Goal: Task Accomplishment & Management: Manage account settings

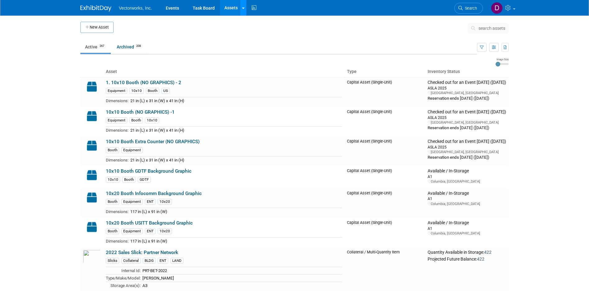
click at [241, 7] on link at bounding box center [243, 8] width 7 height 16
click at [243, 9] on icon at bounding box center [243, 8] width 2 height 4
click at [465, 4] on link "Search" at bounding box center [468, 8] width 29 height 11
click at [243, 7] on icon at bounding box center [243, 8] width 2 height 4
click at [244, 10] on link at bounding box center [243, 8] width 7 height 16
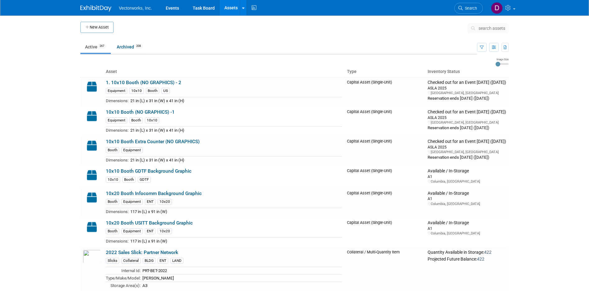
click at [224, 6] on link "Assets" at bounding box center [231, 8] width 23 height 16
click at [497, 30] on span "search assets" at bounding box center [492, 28] width 27 height 5
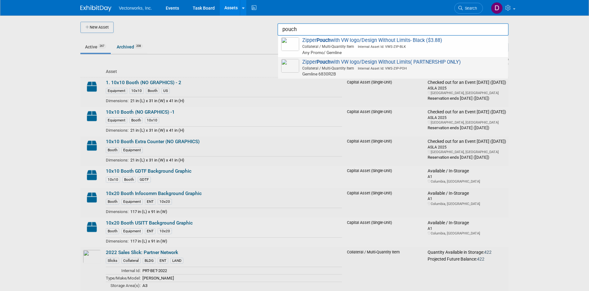
click at [436, 63] on span "Zipper Pouch with VW logo/Design Without Limits( PARTNERSHIP ONLY) Collateral /…" at bounding box center [393, 68] width 224 height 18
type input "Zipper Pouch with VW logo/Design Without Limits( PARTNERSHIP ONLY)"
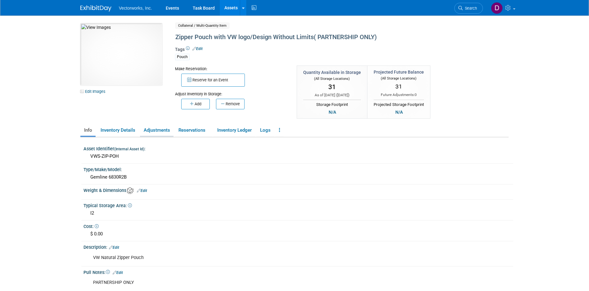
click at [157, 131] on link "Adjustments" at bounding box center [157, 130] width 34 height 11
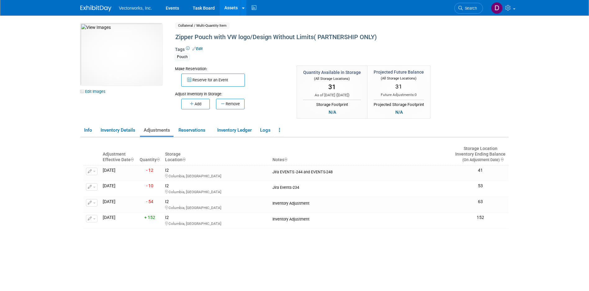
click at [157, 131] on link "Adjustments" at bounding box center [157, 130] width 34 height 11
click at [224, 107] on button "Remove" at bounding box center [230, 104] width 29 height 11
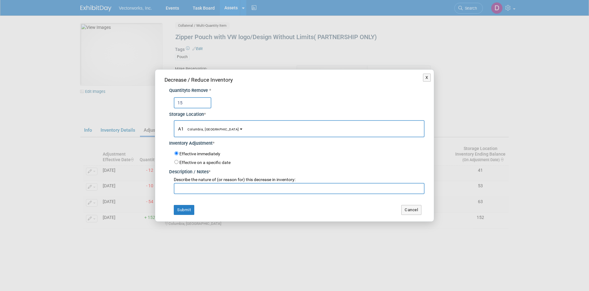
type input "15"
drag, startPoint x: 291, startPoint y: 75, endPoint x: 353, endPoint y: 75, distance: 61.1
click at [292, 96] on div "Decrease / Reduce Inventory Quantity to Remove * 15 Storage Location * A1<span …" at bounding box center [294, 146] width 279 height 152
click at [427, 76] on button "X" at bounding box center [427, 78] width 8 height 8
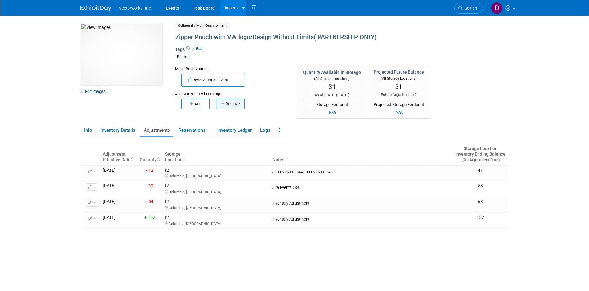
click at [223, 105] on icon "button" at bounding box center [223, 104] width 5 height 4
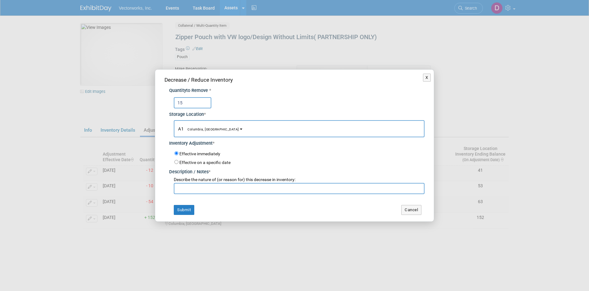
type input "15"
click at [211, 129] on button "A1 Columbia, MD" at bounding box center [299, 128] width 251 height 17
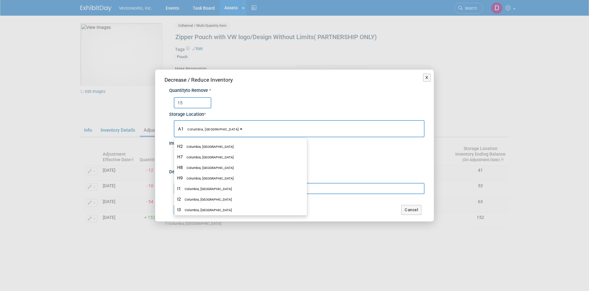
scroll to position [397, 0]
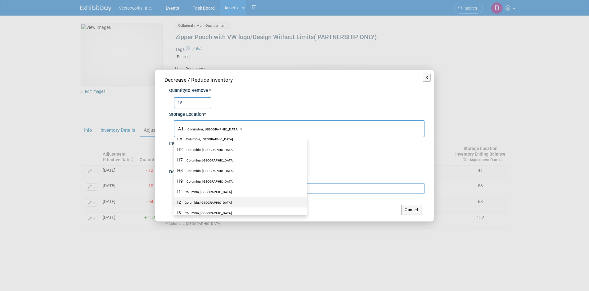
click at [204, 200] on label "I2 Columbia, MD" at bounding box center [239, 202] width 124 height 8
click at [175, 200] on input "I2 Columbia, MD" at bounding box center [173, 202] width 4 height 4
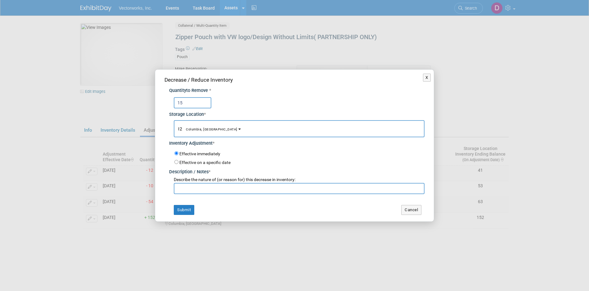
select select "11223316"
click at [204, 189] on input "text" at bounding box center [299, 188] width 251 height 11
drag, startPoint x: 215, startPoint y: 186, endPoint x: 178, endPoint y: 185, distance: 37.6
click at [177, 185] on input "Jira EVENTS-249" at bounding box center [299, 188] width 251 height 11
type input "Jira EVENTS-249"
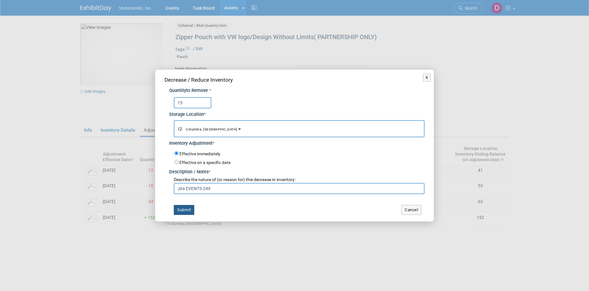
click at [179, 207] on button "Submit" at bounding box center [184, 210] width 20 height 10
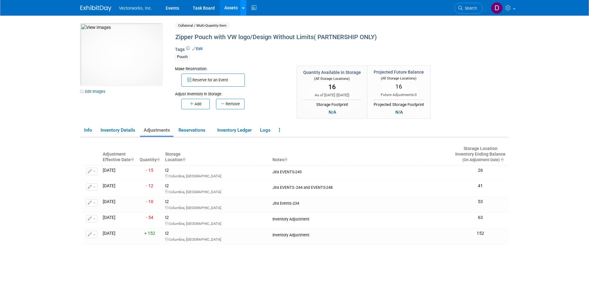
click at [242, 11] on div at bounding box center [243, 8] width 2 height 6
click at [254, 22] on link "New Asset" at bounding box center [267, 22] width 55 height 9
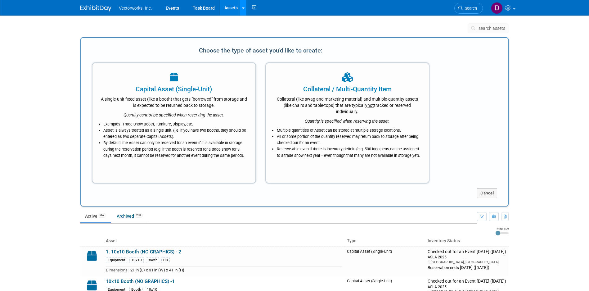
click at [243, 7] on icon at bounding box center [243, 8] width 2 height 4
click at [254, 30] on link "Search Assets" at bounding box center [267, 31] width 55 height 9
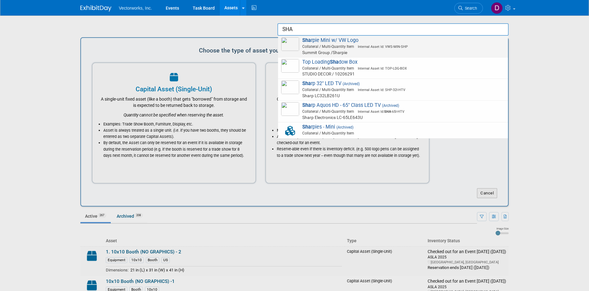
click at [360, 41] on span "Sha rpie Mini w/ VW Logo Collateral / Multi-Quantity Item Internal Asset Id: VW…" at bounding box center [393, 46] width 224 height 18
type input "Sharpie Mini w/ VW Logo"
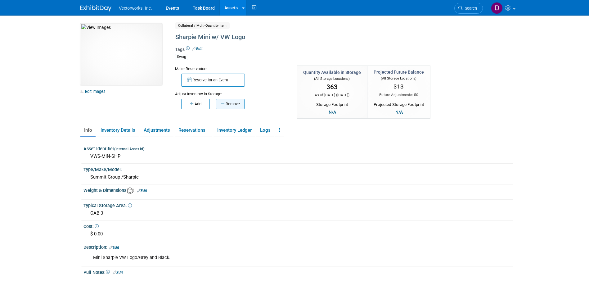
click at [234, 105] on button "Remove" at bounding box center [230, 104] width 29 height 11
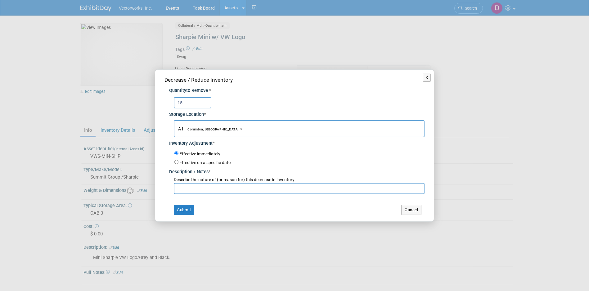
type input "15"
click at [210, 130] on span "Columbia, [GEOGRAPHIC_DATA]" at bounding box center [211, 129] width 55 height 4
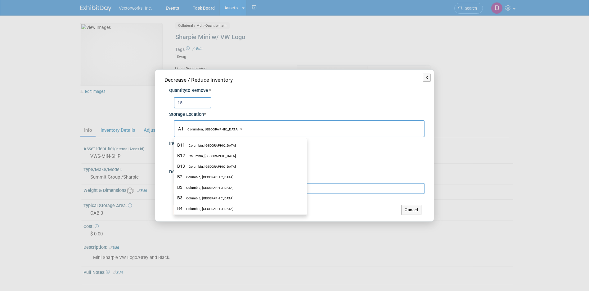
scroll to position [127, 0]
select select "11222719"
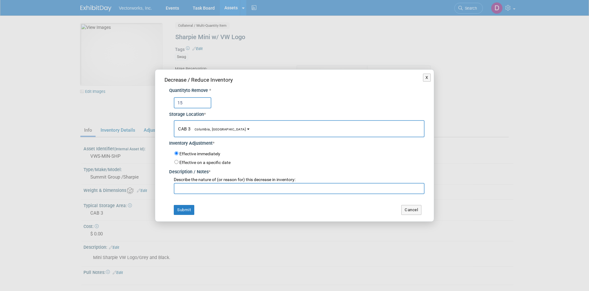
click at [218, 191] on input "text" at bounding box center [299, 188] width 251 height 11
paste input "Jira EVENTS-249"
type input "Jira EVENTS-249"
click at [186, 206] on button "Submit" at bounding box center [184, 210] width 20 height 10
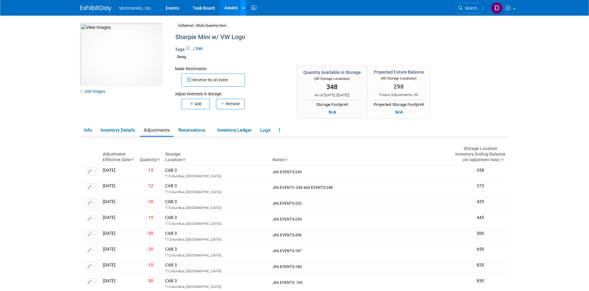
click at [242, 9] on icon at bounding box center [243, 8] width 2 height 4
click at [257, 28] on link "Search Assets" at bounding box center [267, 31] width 55 height 9
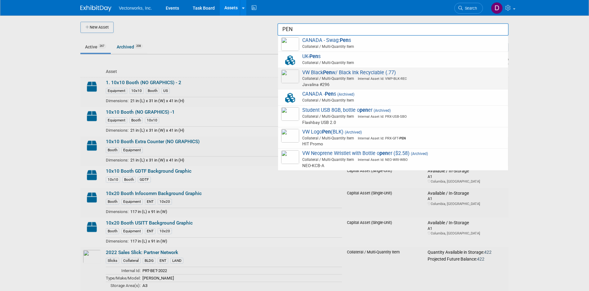
click at [329, 74] on strong "Pen" at bounding box center [327, 73] width 9 height 6
type input "VW Black Pen w/ Black Ink Recyclable (.77)"
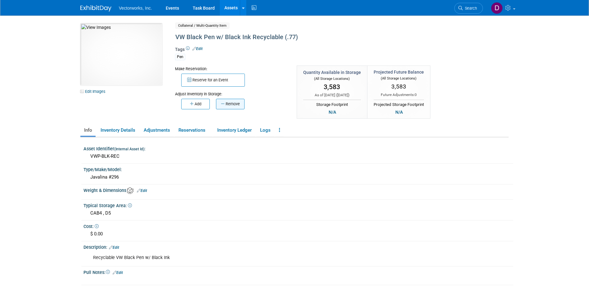
click at [227, 103] on button "Remove" at bounding box center [230, 104] width 29 height 11
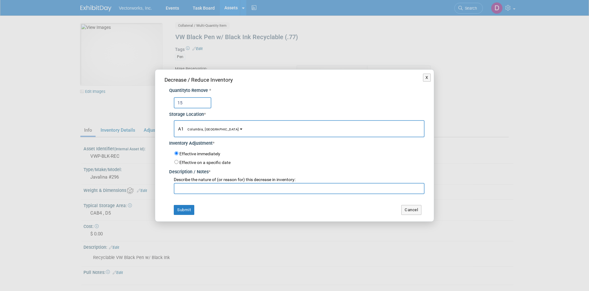
type input "15"
click at [212, 128] on button "A1 Columbia, MD" at bounding box center [299, 128] width 251 height 17
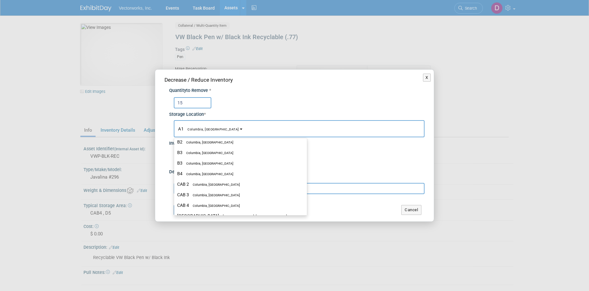
scroll to position [125, 0]
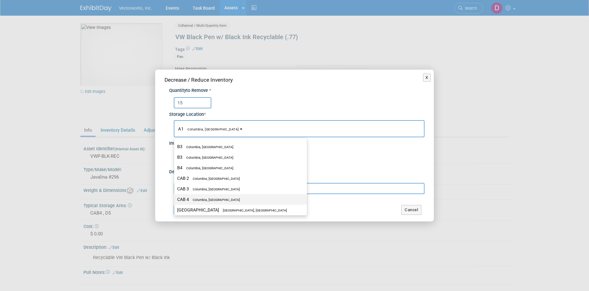
click at [222, 197] on label "CAB 4 Columbia, MD" at bounding box center [239, 199] width 124 height 8
click at [175, 197] on input "CAB 4 Columbia, MD" at bounding box center [173, 199] width 4 height 4
select select "11222718"
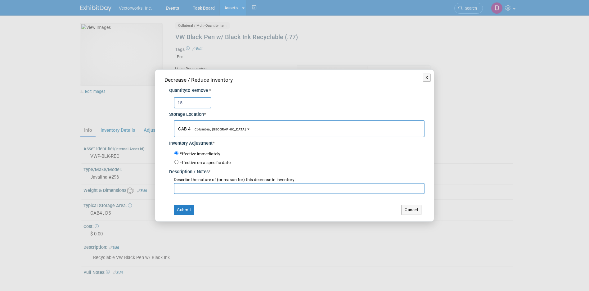
click at [209, 183] on input "text" at bounding box center [299, 188] width 251 height 11
paste input "Jira EVENTS-249"
type input "Jira EVENTS-249"
click at [184, 205] on button "Submit" at bounding box center [184, 210] width 20 height 10
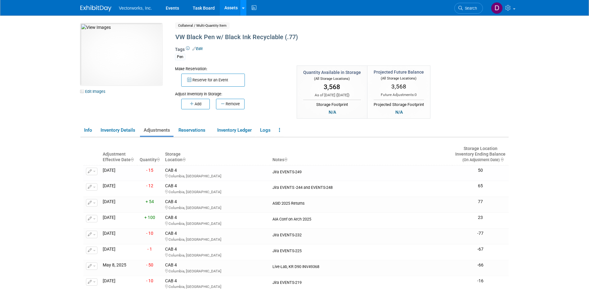
click at [242, 5] on div at bounding box center [243, 8] width 2 height 6
click at [249, 33] on icon at bounding box center [248, 31] width 6 height 4
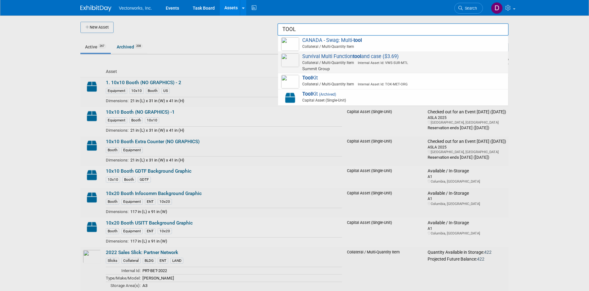
click at [305, 57] on span "Survival Multi Function tool and case ($3.69) Collateral / Multi-Quantity Item …" at bounding box center [393, 62] width 224 height 18
type input "Survival Multi Function tool and case ($3.69)"
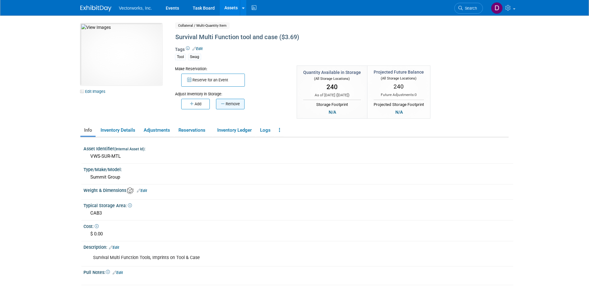
click at [240, 106] on button "Remove" at bounding box center [230, 104] width 29 height 11
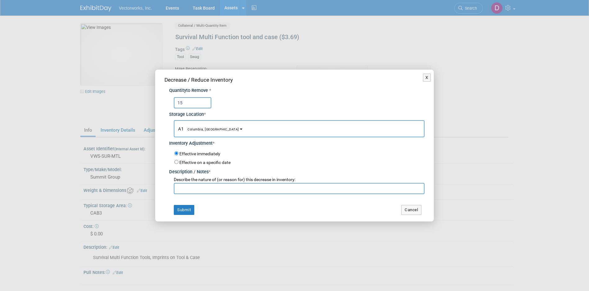
type input "15"
click at [215, 128] on button "A1 Columbia, [GEOGRAPHIC_DATA]" at bounding box center [299, 128] width 251 height 17
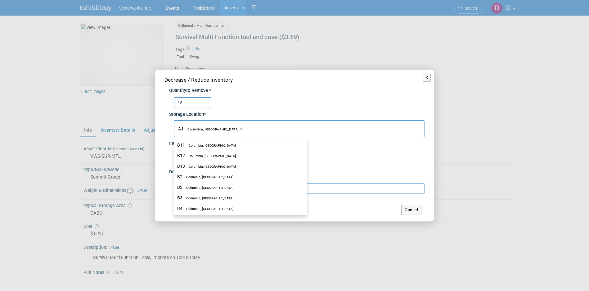
scroll to position [127, 0]
select select "11222719"
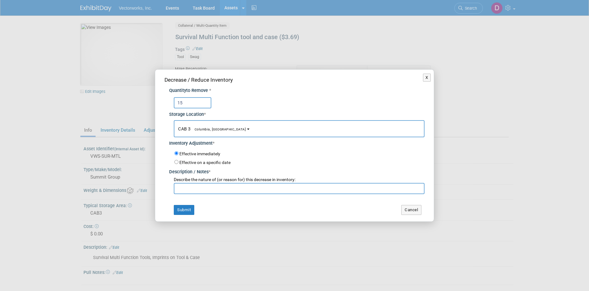
click at [218, 188] on input "text" at bounding box center [299, 188] width 251 height 11
paste input "Jira EVENTS-249"
type input "Jira EVENTS-249"
click at [184, 211] on button "Submit" at bounding box center [184, 210] width 20 height 10
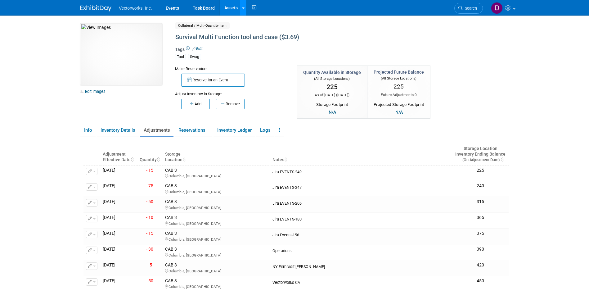
click at [243, 10] on icon at bounding box center [243, 8] width 2 height 4
click at [267, 32] on link "Search Assets" at bounding box center [267, 31] width 55 height 9
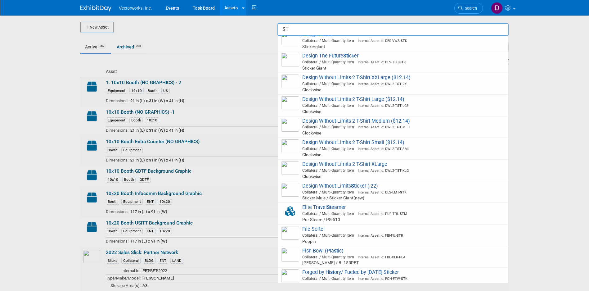
scroll to position [162, 0]
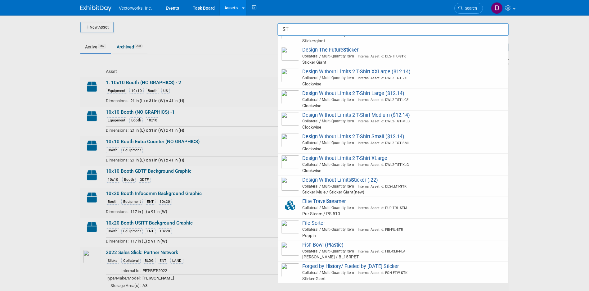
click at [369, 184] on span "Collateral / Multi-Quantity Item Internal Asset Id: DES-LMT- ST K" at bounding box center [394, 186] width 222 height 6
type input "Design Without Limits Sticker (.22)"
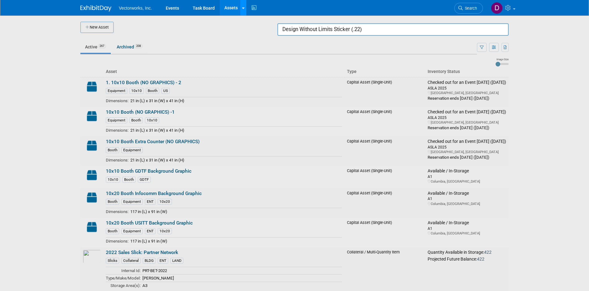
click at [242, 8] on icon at bounding box center [243, 8] width 2 height 4
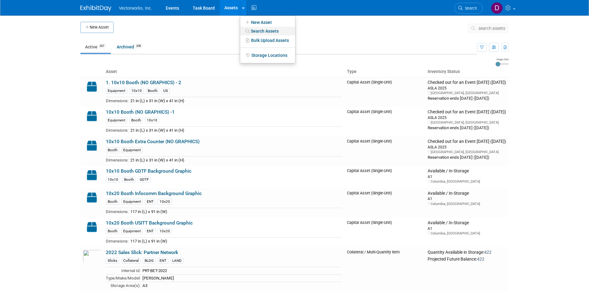
click at [250, 29] on link "Search Assets" at bounding box center [267, 31] width 55 height 9
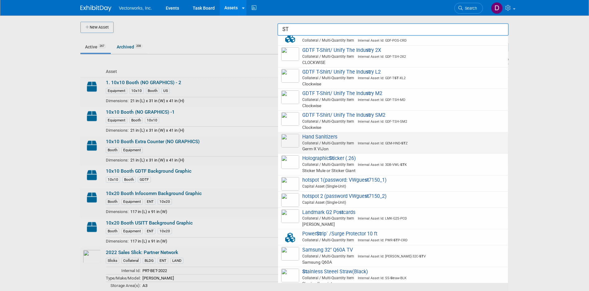
scroll to position [482, 0]
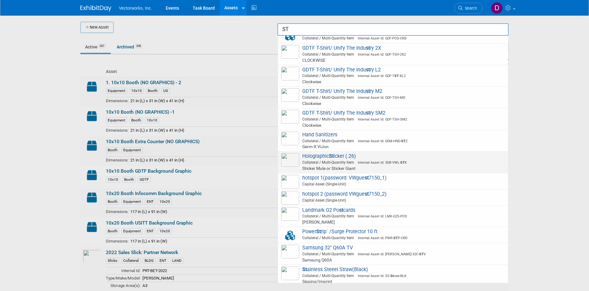
click at [350, 165] on span "Collateral / Multi-Quantity Item Internal Asset Id: 3DB-VWL- ST K" at bounding box center [394, 163] width 222 height 6
type input "Holographic Sticker (.26)"
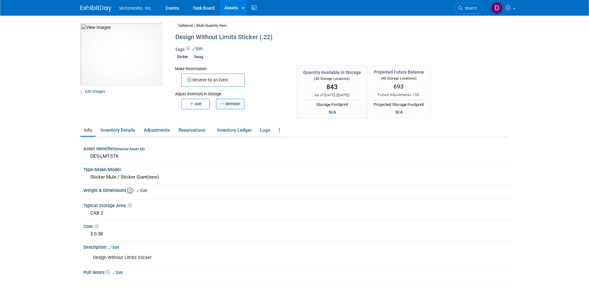
click at [236, 103] on button "Remove" at bounding box center [230, 104] width 29 height 11
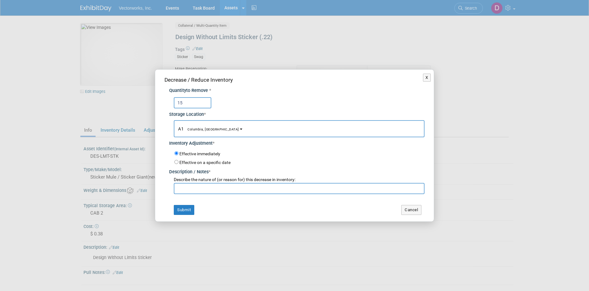
type input "15"
click at [214, 129] on button "A1 Columbia, MD" at bounding box center [299, 128] width 251 height 17
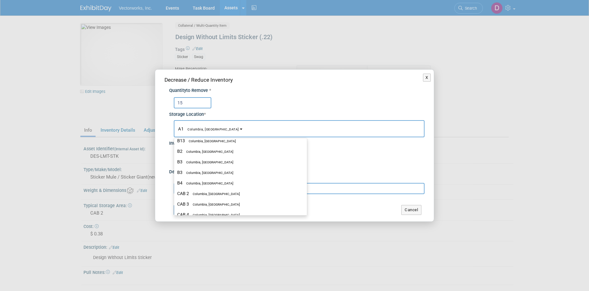
scroll to position [143, 0]
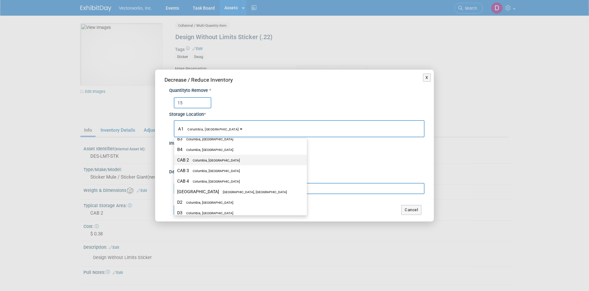
click at [214, 160] on span "Columbia, [GEOGRAPHIC_DATA]" at bounding box center [214, 160] width 51 height 4
click at [175, 160] on input "CAB 2 Columbia, MD" at bounding box center [173, 160] width 4 height 4
select select "11222717"
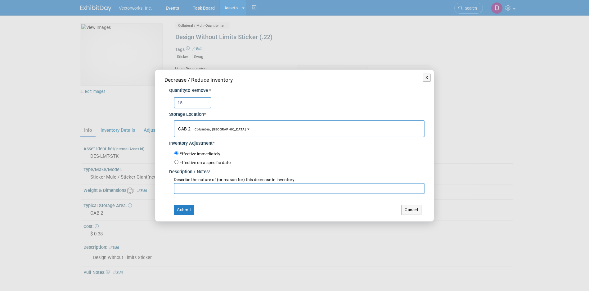
click at [210, 190] on input "text" at bounding box center [299, 188] width 251 height 11
paste input "Jira EVENTS-249"
type input "Jira EVENTS-249"
click at [188, 209] on button "Submit" at bounding box center [184, 210] width 20 height 10
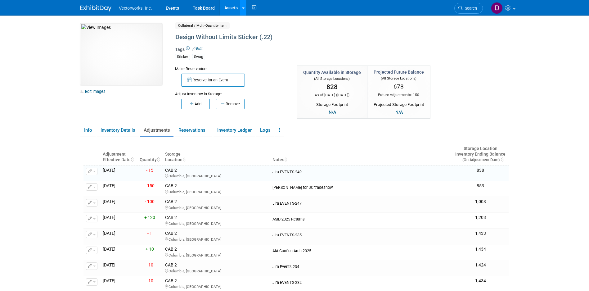
click at [242, 8] on icon at bounding box center [243, 8] width 2 height 4
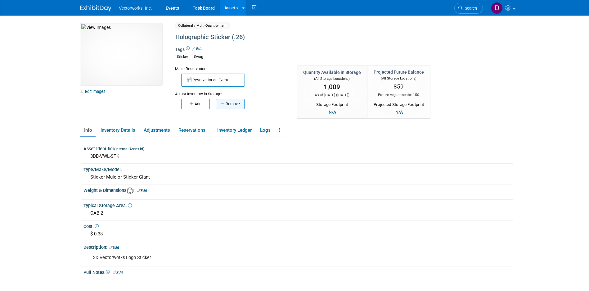
click at [231, 104] on button "Remove" at bounding box center [230, 104] width 29 height 11
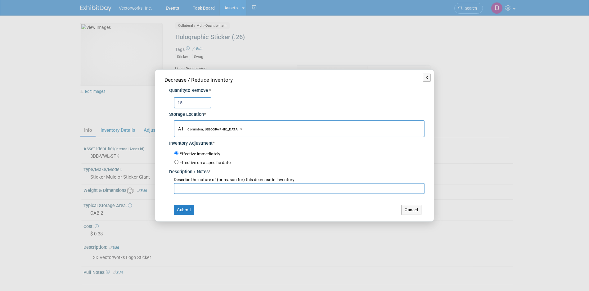
type input "15"
click at [212, 128] on button "A1 Columbia, MD" at bounding box center [299, 128] width 251 height 17
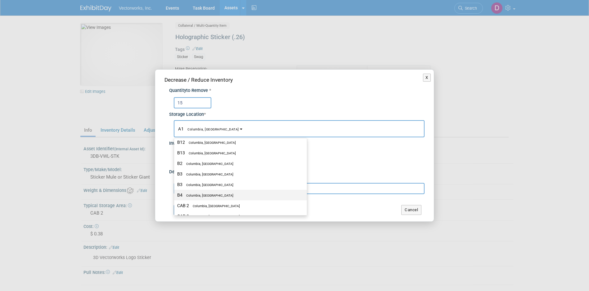
scroll to position [101, 0]
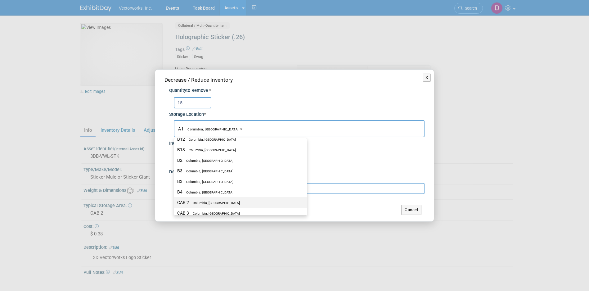
click at [213, 200] on label "CAB 2 Columbia, MD" at bounding box center [239, 202] width 124 height 8
click at [175, 200] on input "CAB 2 Columbia, MD" at bounding box center [173, 202] width 4 height 4
select select "11222717"
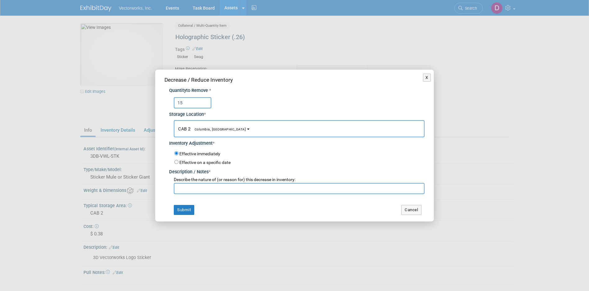
click at [209, 186] on input "text" at bounding box center [299, 188] width 251 height 11
paste input "Jira EVENTS-249"
type input "Jira EVENTS-249"
click at [181, 207] on button "Submit" at bounding box center [184, 210] width 20 height 10
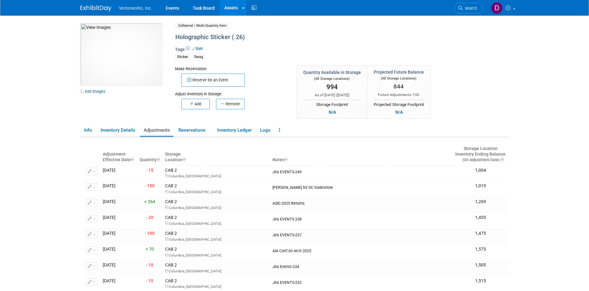
click at [215, 73] on div "Reserve for an Event" at bounding box center [231, 79] width 112 height 15
click at [235, 106] on button "Remove" at bounding box center [230, 104] width 29 height 11
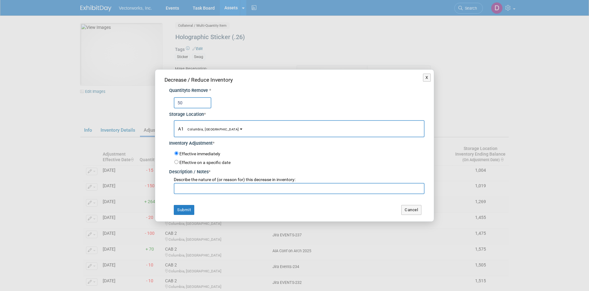
type input "50"
click at [212, 128] on button "A1 Columbia, [GEOGRAPHIC_DATA]" at bounding box center [299, 128] width 251 height 17
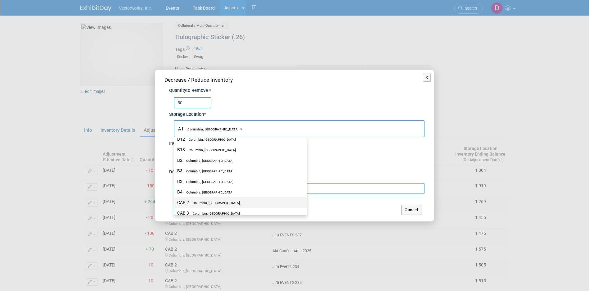
click at [216, 200] on label "CAB 2 Columbia, MD" at bounding box center [239, 202] width 124 height 8
click at [175, 200] on input "CAB 2 Columbia, MD" at bounding box center [173, 202] width 4 height 4
select select "11222717"
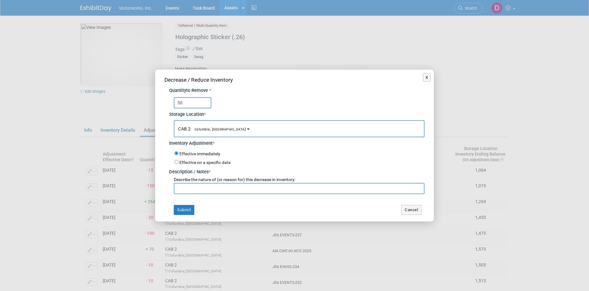
drag, startPoint x: 213, startPoint y: 191, endPoint x: 214, endPoint y: 187, distance: 3.5
click at [213, 191] on input "text" at bounding box center [299, 188] width 251 height 11
paste input "Jira EVENTS-249"
drag, startPoint x: 215, startPoint y: 188, endPoint x: 176, endPoint y: 190, distance: 38.9
click at [176, 190] on input "Jira EVENTS-250" at bounding box center [299, 188] width 251 height 11
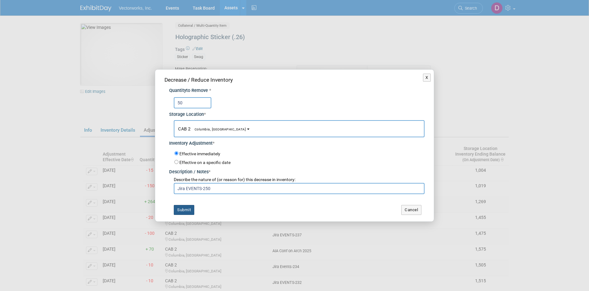
type input "Jira EVENTS-250"
click at [182, 209] on button "Submit" at bounding box center [184, 210] width 20 height 10
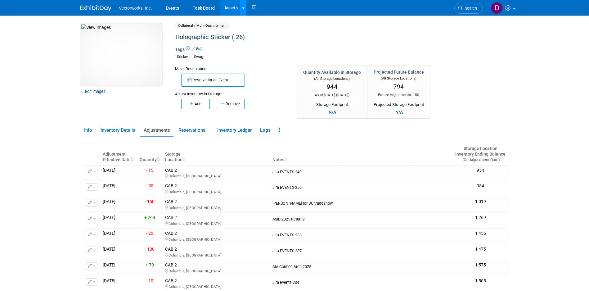
click at [245, 13] on link at bounding box center [243, 8] width 7 height 16
click at [267, 32] on link "Search Assets" at bounding box center [267, 31] width 55 height 9
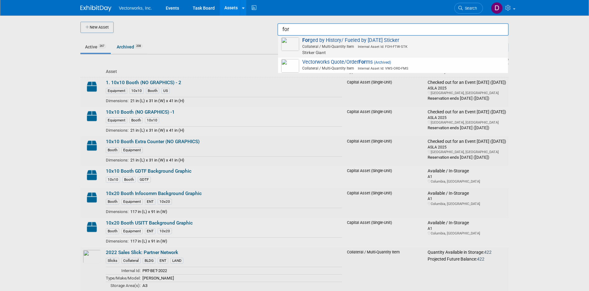
click at [308, 44] on span "Collateral / Multi-Quantity Item Internal Asset Id: FOH-FTW-STK" at bounding box center [394, 47] width 222 height 6
type input "Forged by History/ Fueled by [DATE] Sticker"
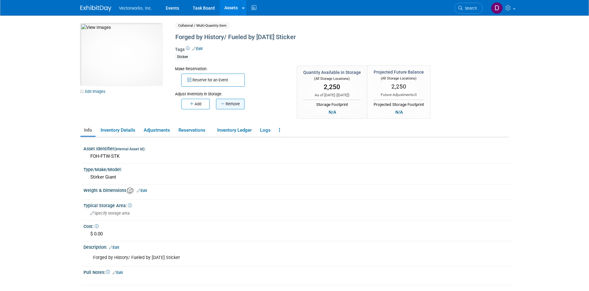
click at [229, 107] on button "Remove" at bounding box center [230, 104] width 29 height 11
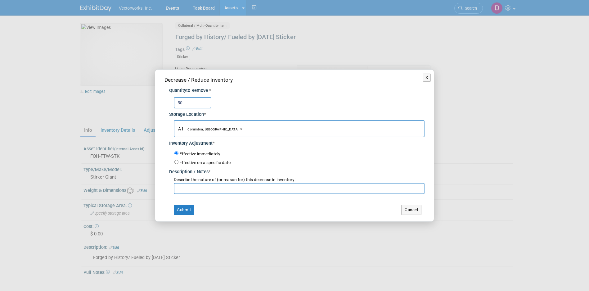
type input "50"
click at [211, 128] on button "A1 Columbia, [GEOGRAPHIC_DATA]" at bounding box center [299, 128] width 251 height 17
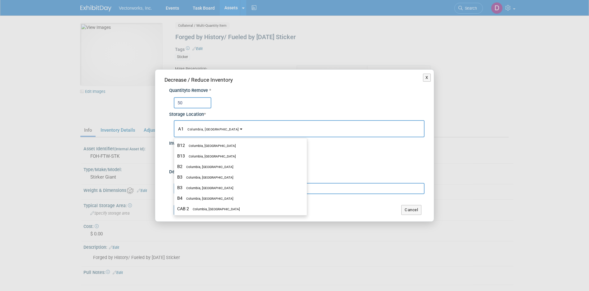
scroll to position [140, 0]
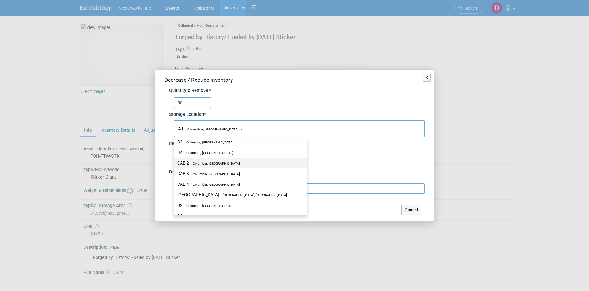
click at [210, 161] on label "CAB 2 Columbia, MD" at bounding box center [239, 163] width 124 height 8
click at [175, 161] on input "CAB 2 Columbia, MD" at bounding box center [173, 163] width 4 height 4
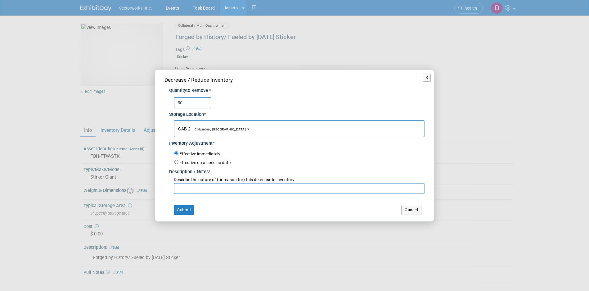
select select "11222717"
click at [201, 189] on input "text" at bounding box center [299, 188] width 251 height 11
paste input "Jira EVENTS-250"
type input "Jira EVENTS-250"
click at [185, 207] on button "Submit" at bounding box center [184, 210] width 20 height 10
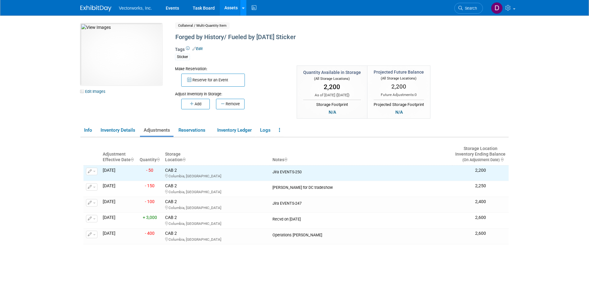
click at [244, 8] on link at bounding box center [243, 8] width 7 height 16
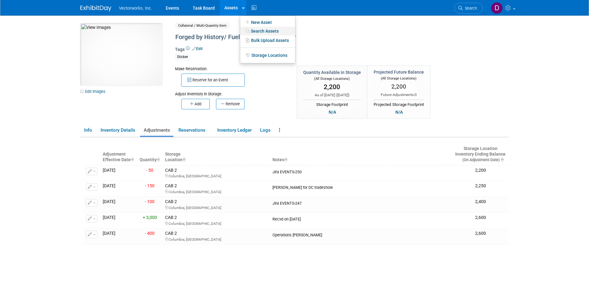
click at [254, 32] on link "Search Assets" at bounding box center [267, 31] width 55 height 9
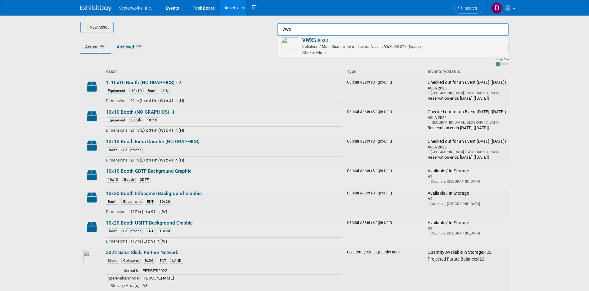
click at [318, 38] on span "VWX Sticker Collateral / Multi-Quantity Item Internal Asset Id: VWX -LOG-STK (S…" at bounding box center [393, 46] width 224 height 18
type input "VWX Sticker"
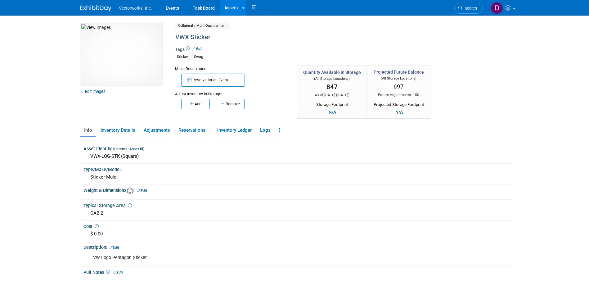
click at [239, 102] on button "Remove" at bounding box center [230, 104] width 29 height 11
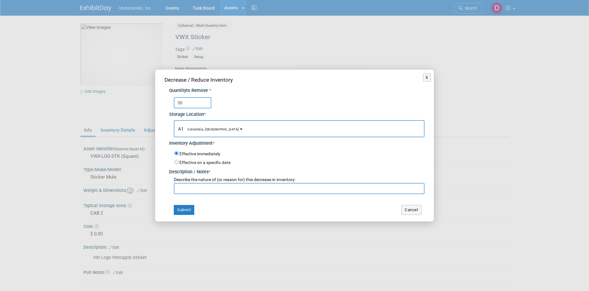
type input "50"
click at [212, 131] on button "A1 Columbia, [GEOGRAPHIC_DATA]" at bounding box center [299, 128] width 251 height 17
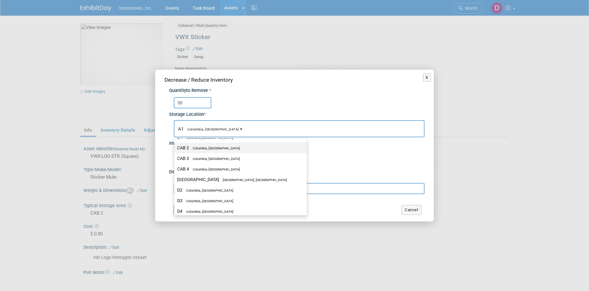
scroll to position [146, 0]
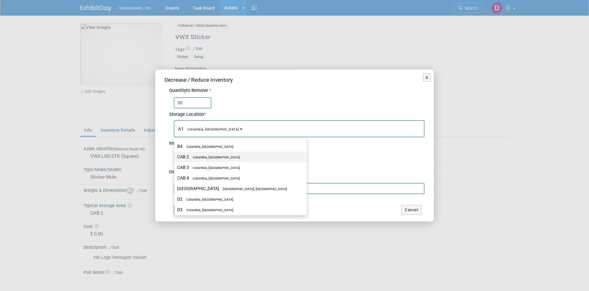
click at [203, 153] on label "CAB 2 Columbia, MD" at bounding box center [239, 157] width 124 height 8
click at [175, 155] on input "CAB 2 Columbia, MD" at bounding box center [173, 157] width 4 height 4
select select "11222717"
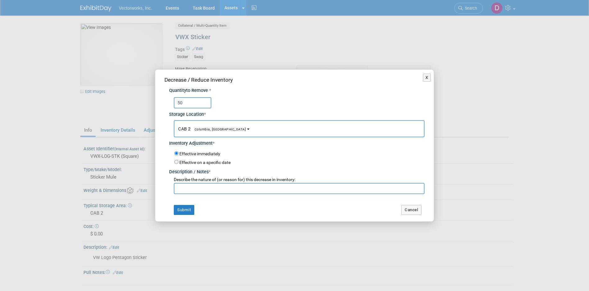
click at [203, 188] on input "text" at bounding box center [299, 188] width 251 height 11
paste input "Jira EVENTS-250"
type input "Jira EVENTS-250"
click at [184, 210] on button "Submit" at bounding box center [184, 210] width 20 height 10
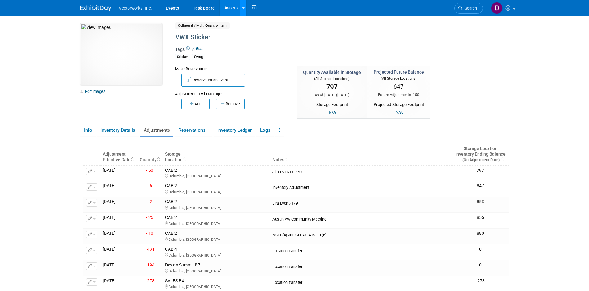
click at [243, 9] on icon at bounding box center [243, 8] width 2 height 4
click at [252, 34] on link "Search Assets" at bounding box center [267, 31] width 55 height 9
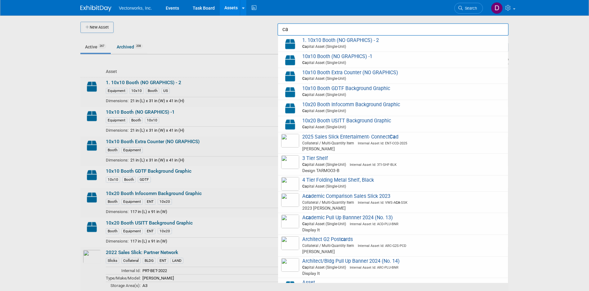
type input "c"
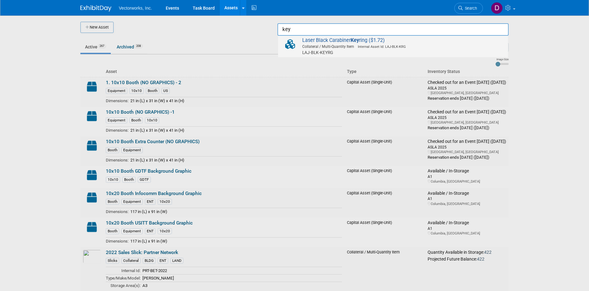
click at [309, 40] on span "Laser Black Carabiner Key ring ($1.72) Collateral / Multi-Quantity Item Interna…" at bounding box center [393, 46] width 224 height 18
type input "Laser Black Carabiner Keyring ($1.72)"
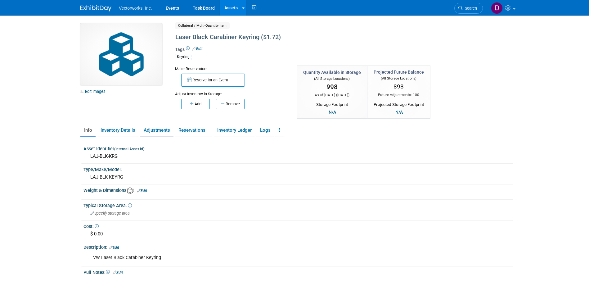
click at [161, 130] on link "Adjustments" at bounding box center [157, 130] width 34 height 11
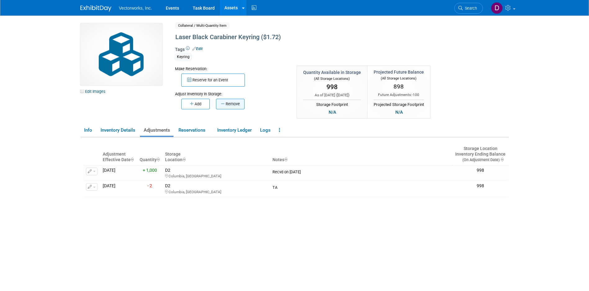
click at [230, 103] on button "Remove" at bounding box center [230, 104] width 29 height 11
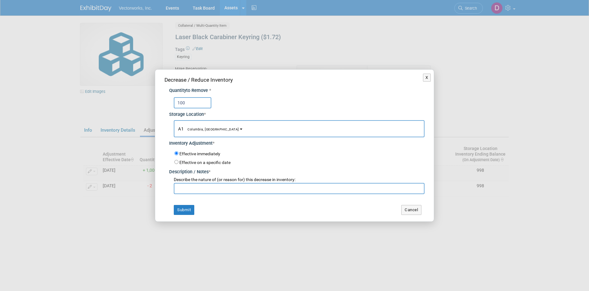
type input "100"
click at [240, 130] on b "button" at bounding box center [241, 128] width 2 height 1
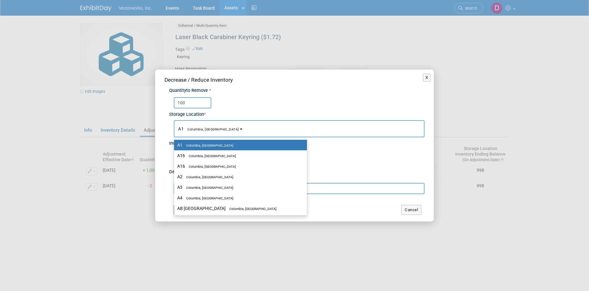
click at [240, 130] on b "button" at bounding box center [241, 128] width 2 height 1
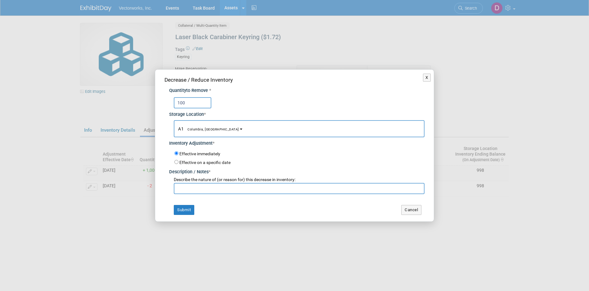
click at [240, 130] on b "button" at bounding box center [241, 128] width 2 height 1
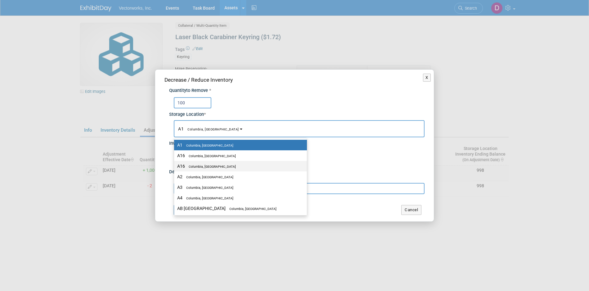
click at [278, 163] on link "A16 [GEOGRAPHIC_DATA], [GEOGRAPHIC_DATA]" at bounding box center [240, 166] width 133 height 11
click at [348, 177] on div "Describe the nature of (or reason for) this decrease in inventory:" at bounding box center [299, 180] width 251 height 6
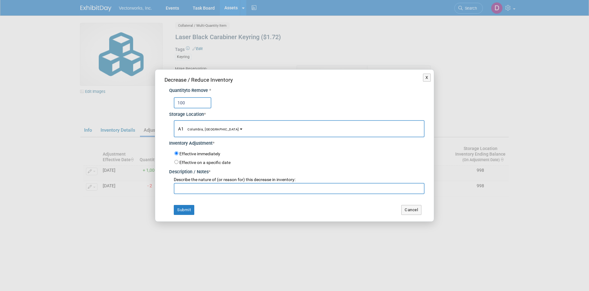
click at [251, 188] on input "text" at bounding box center [299, 188] width 251 height 11
click at [211, 129] on button "A1 Columbia, [GEOGRAPHIC_DATA]" at bounding box center [299, 128] width 251 height 17
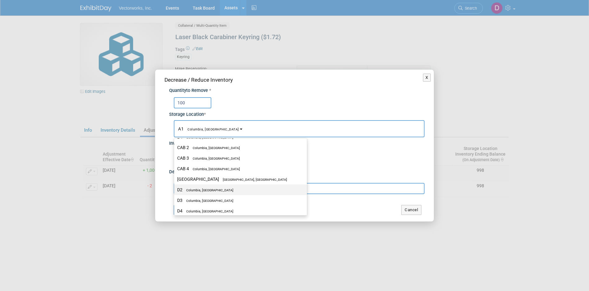
scroll to position [180, 0]
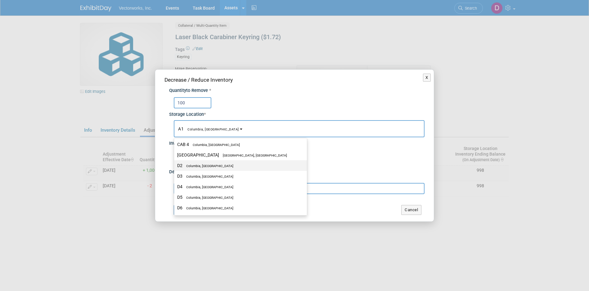
click at [200, 166] on span "Columbia, [GEOGRAPHIC_DATA]" at bounding box center [207, 166] width 51 height 4
click at [175, 166] on input "D2 Columbia, [GEOGRAPHIC_DATA]" at bounding box center [173, 166] width 4 height 4
select select "11222679"
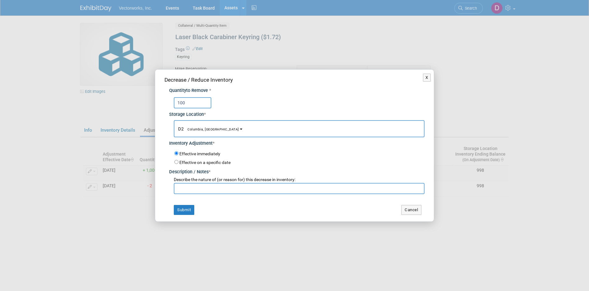
click at [197, 184] on input "text" at bounding box center [299, 188] width 251 height 11
paste input "Jira EVENTS-250"
type input "Jira EVENTS-250"
click at [186, 210] on button "Submit" at bounding box center [184, 210] width 20 height 10
